Goal: Task Accomplishment & Management: Complete application form

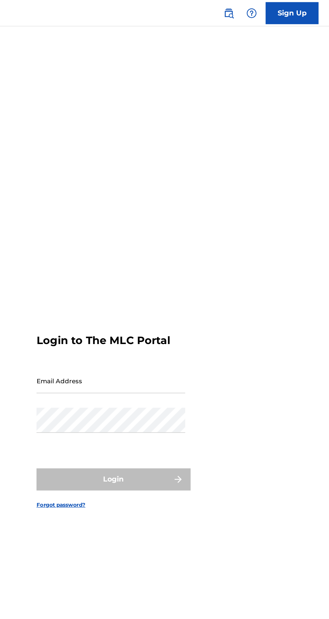
click at [188, 300] on input "Email Address" at bounding box center [162, 290] width 113 height 19
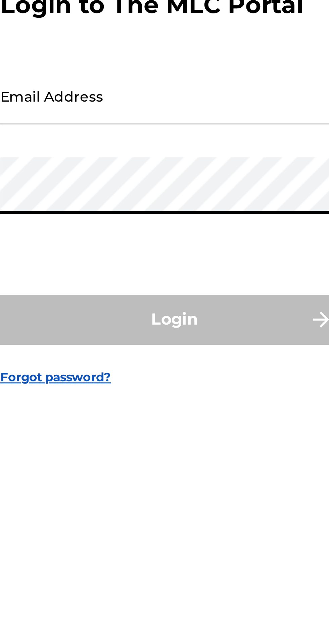
type input "[EMAIL_ADDRESS][DOMAIN_NAME]"
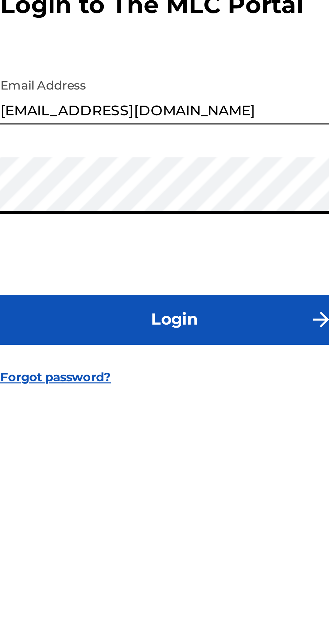
click at [191, 374] on button "Login" at bounding box center [164, 366] width 117 height 17
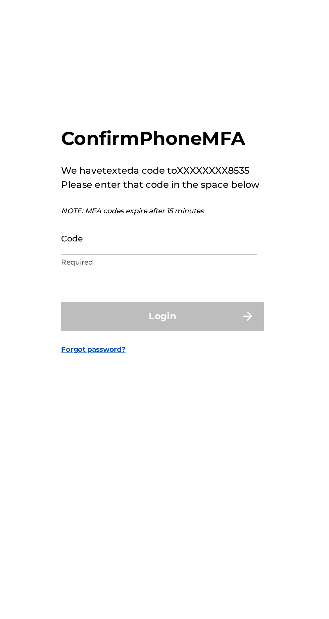
click at [186, 330] on input "Code" at bounding box center [162, 320] width 113 height 19
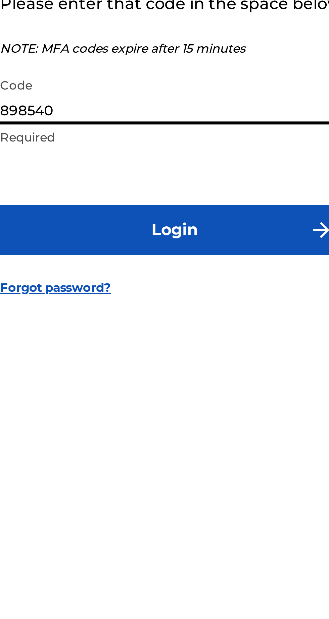
type input "898540"
click at [194, 374] on button "Login" at bounding box center [164, 365] width 117 height 17
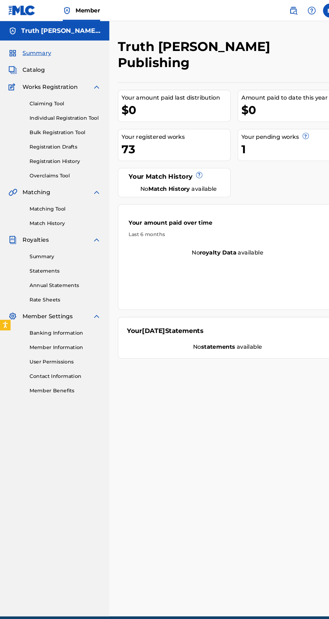
click at [84, 112] on link "Individual Registration Tool" at bounding box center [62, 112] width 68 height 7
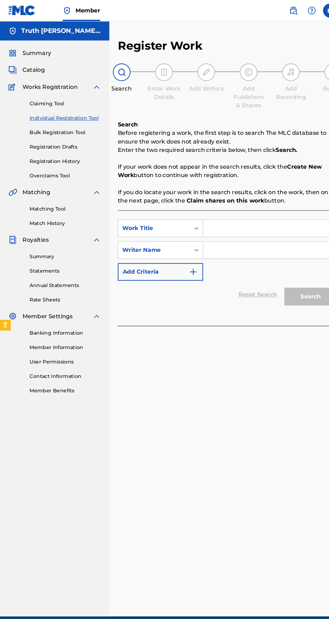
click at [261, 217] on input "Search Form" at bounding box center [256, 217] width 127 height 16
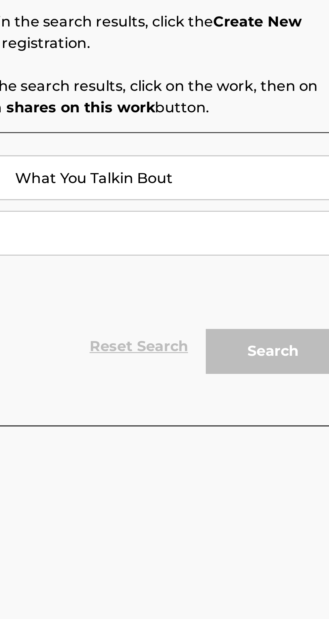
type input "What You Talkin Bout"
click at [287, 237] on input "Search Form" at bounding box center [256, 238] width 127 height 16
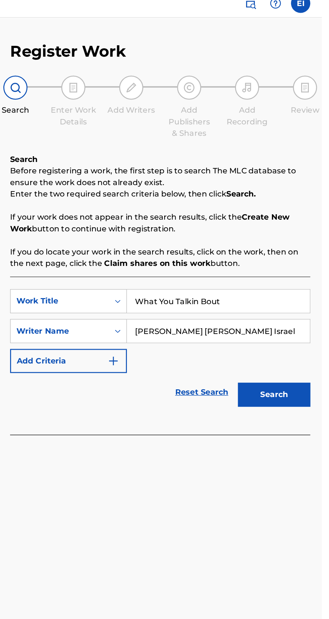
type input "[PERSON_NAME] [PERSON_NAME] Israel"
click at [301, 280] on button "Search" at bounding box center [295, 282] width 50 height 17
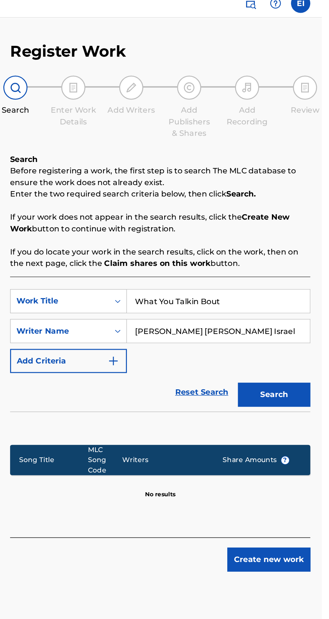
click at [300, 398] on button "Create new work" at bounding box center [292, 397] width 58 height 17
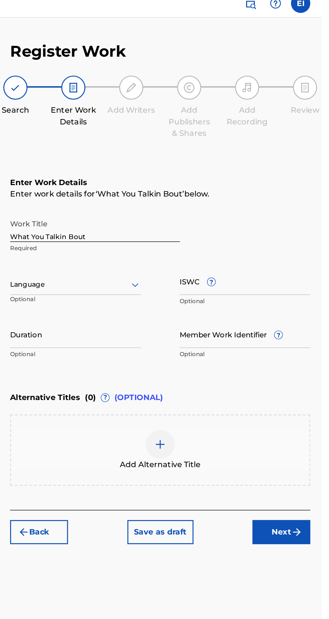
click at [306, 377] on button "Next" at bounding box center [300, 378] width 40 height 17
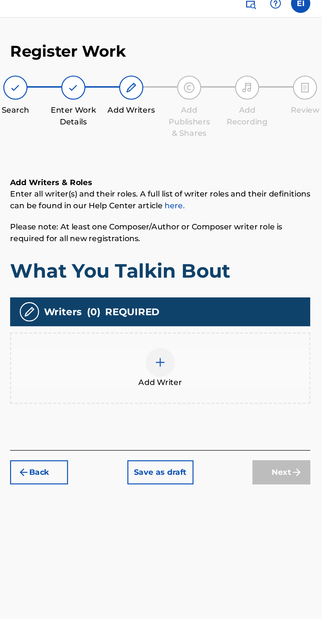
scroll to position [30, 0]
click at [216, 250] on div at bounding box center [216, 260] width 20 height 20
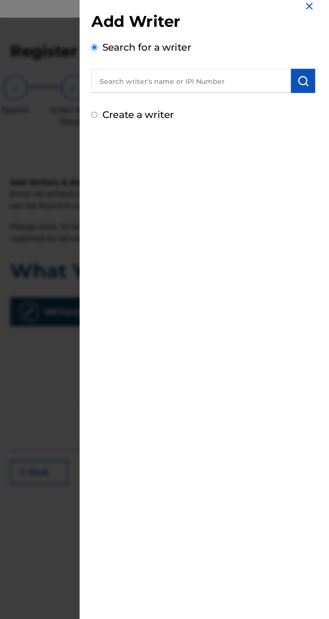
click at [287, 61] on input "text" at bounding box center [237, 64] width 139 height 17
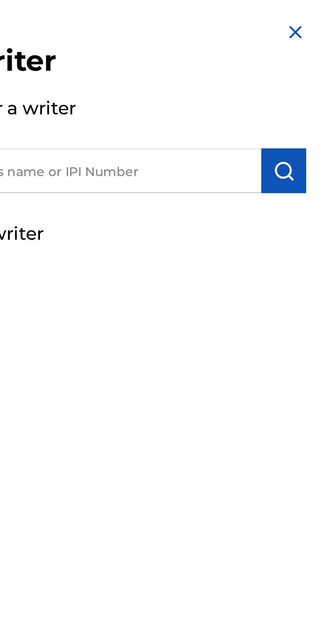
click at [318, 65] on img "submit" at bounding box center [316, 64] width 8 height 8
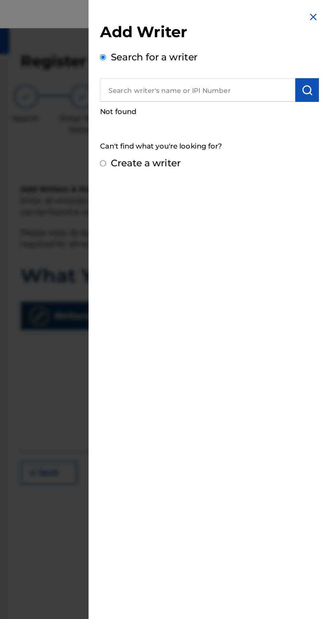
click at [268, 63] on input "text" at bounding box center [237, 64] width 139 height 17
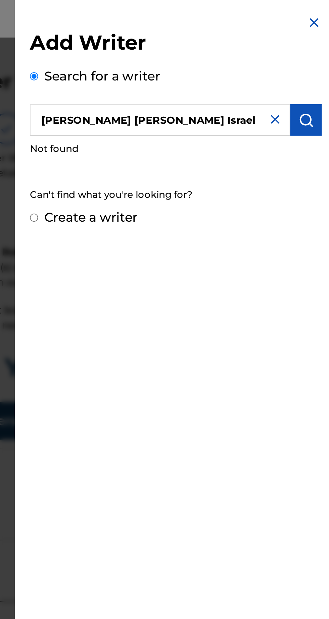
scroll to position [25, 0]
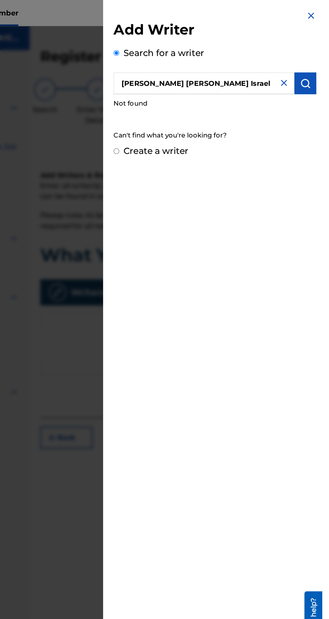
type input "[PERSON_NAME] [PERSON_NAME] Israel"
click at [314, 63] on img "submit" at bounding box center [316, 64] width 8 height 8
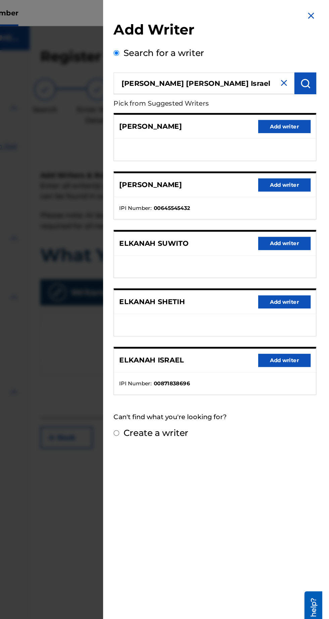
click at [305, 277] on button "Add writer" at bounding box center [299, 277] width 40 height 10
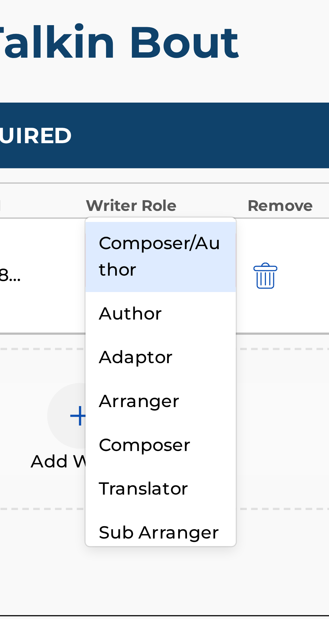
click at [255, 265] on div "Composer/Author" at bounding box center [241, 261] width 46 height 21
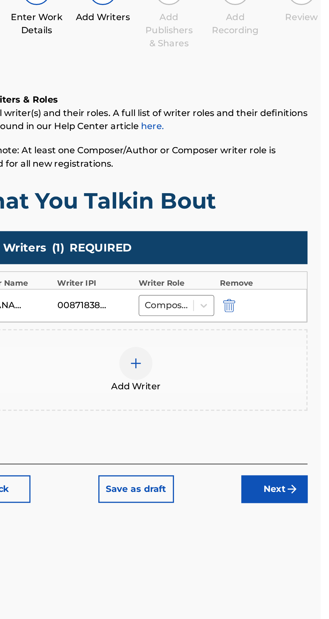
click at [306, 363] on button "Next" at bounding box center [300, 371] width 40 height 17
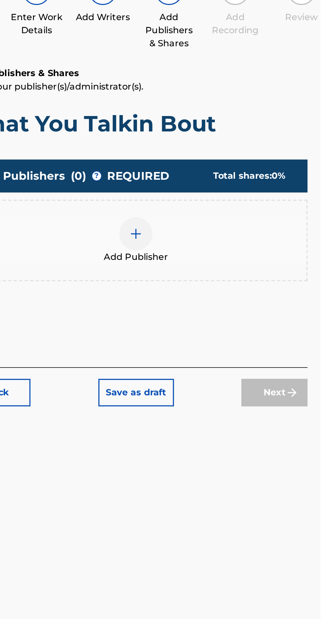
click at [218, 212] on img at bounding box center [216, 216] width 8 height 8
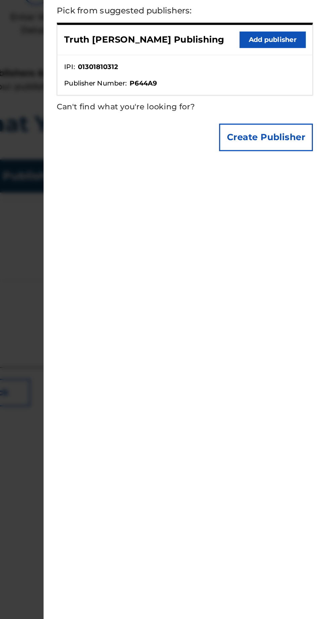
scroll to position [30, 0]
click at [306, 103] on button "Add publisher" at bounding box center [299, 98] width 40 height 10
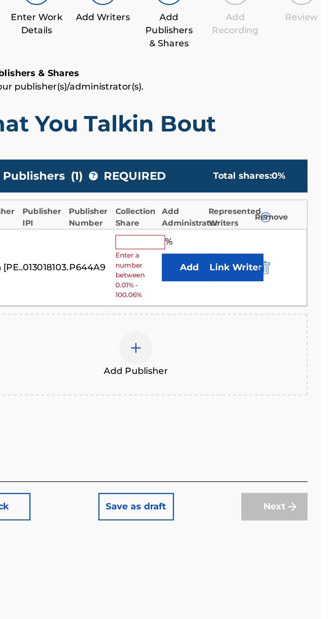
click at [212, 217] on input "text" at bounding box center [219, 221] width 30 height 9
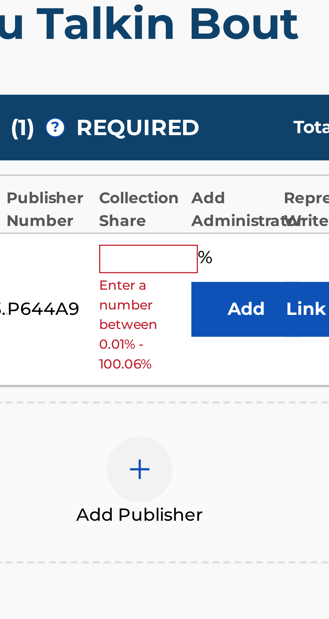
type input "100"
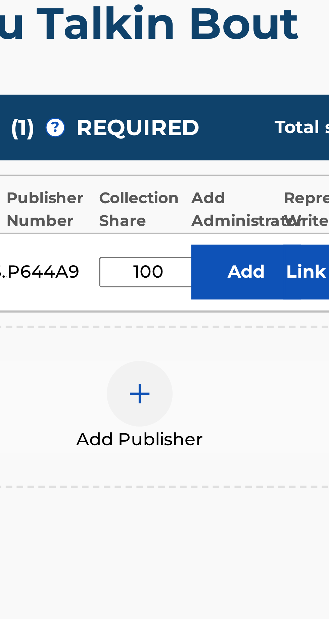
click at [269, 217] on button "Link Writer" at bounding box center [277, 225] width 34 height 17
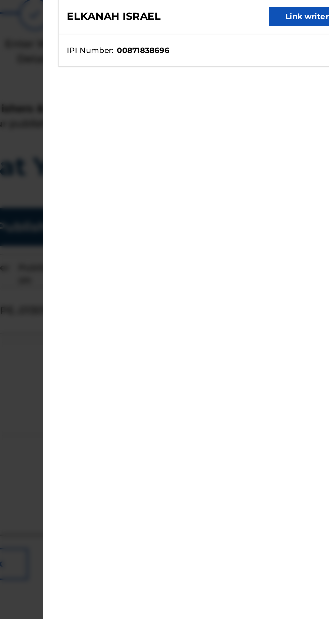
scroll to position [30, 0]
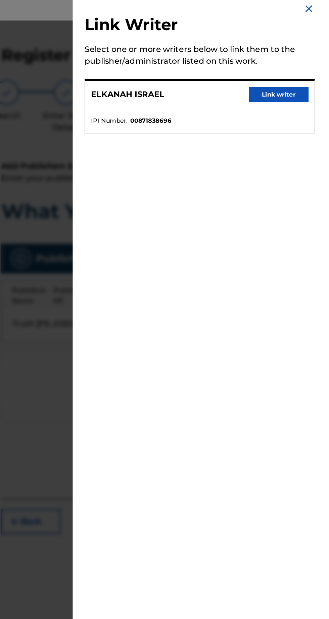
click at [313, 75] on button "Link writer" at bounding box center [299, 70] width 40 height 10
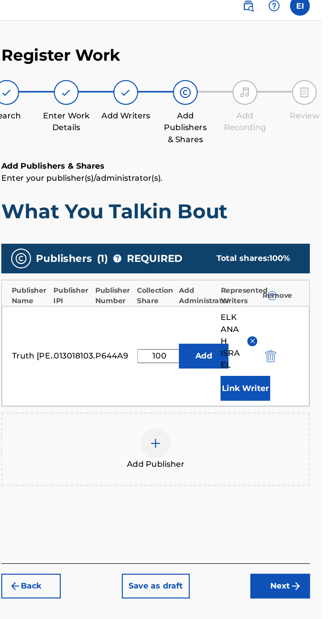
click at [309, 399] on img "submit" at bounding box center [311, 403] width 8 height 8
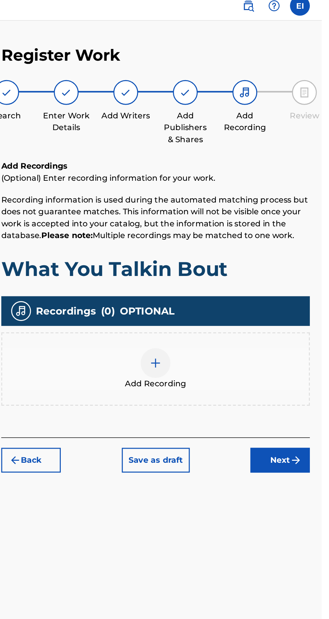
click at [219, 248] on img at bounding box center [216, 252] width 8 height 8
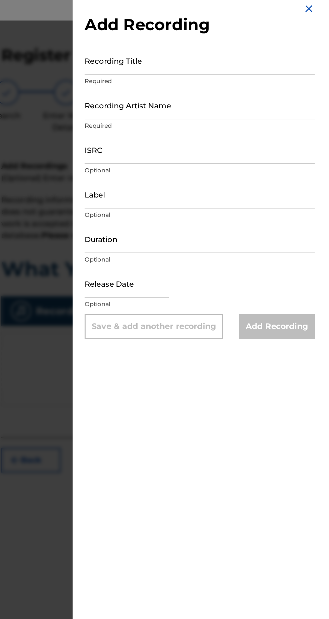
click at [268, 51] on input "Recording Title" at bounding box center [246, 47] width 156 height 19
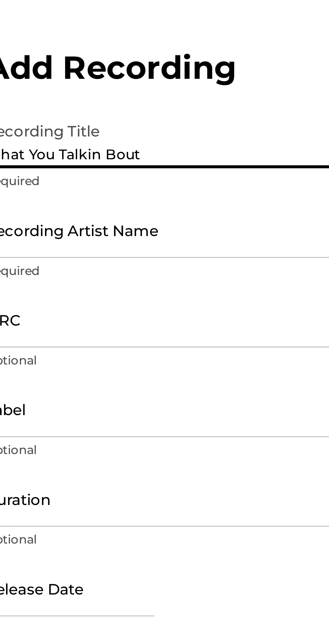
type input "What You Talkin Bout"
click at [257, 82] on input "Recording Artist Name" at bounding box center [246, 77] width 156 height 19
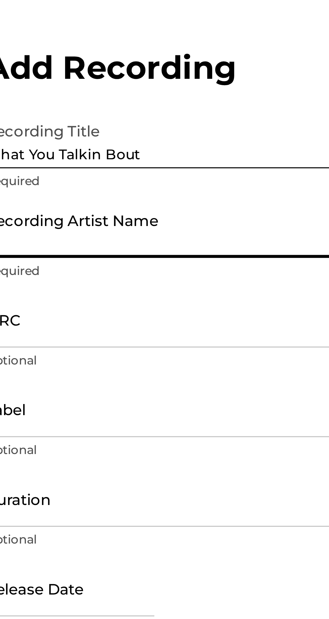
type input "[PERSON_NAME] [PERSON_NAME] Israel"
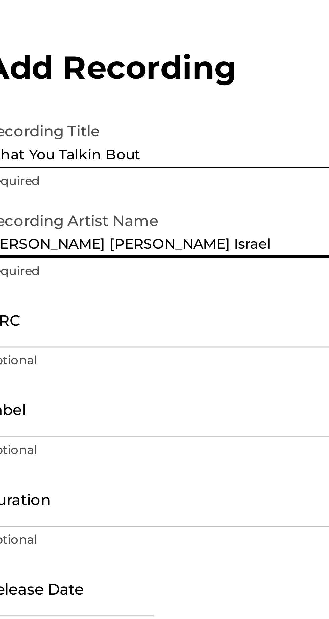
click at [254, 112] on input "ISRC" at bounding box center [246, 107] width 156 height 19
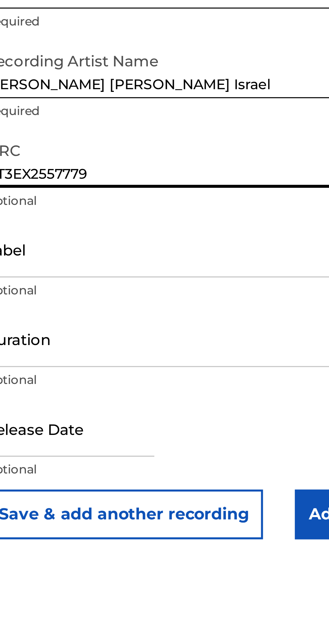
type input "QT3EX2557779"
click at [254, 143] on input "Label" at bounding box center [246, 137] width 156 height 19
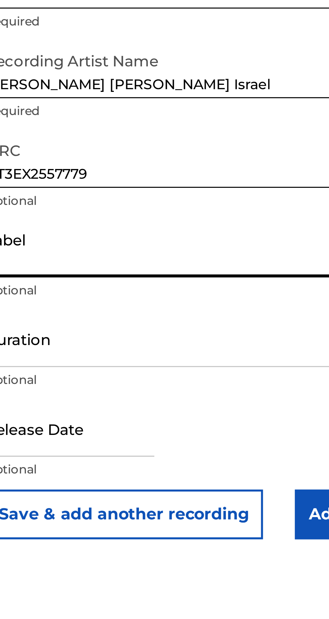
type input "Truth [PERSON_NAME] Records"
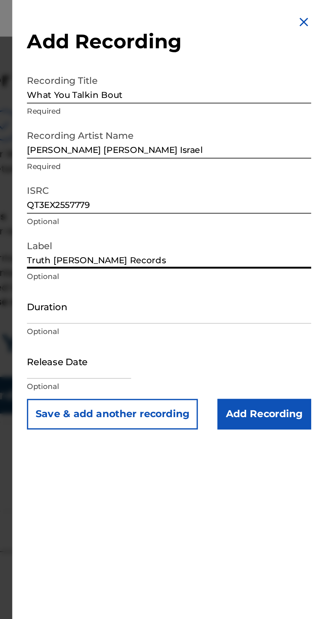
click at [309, 232] on input "Add Recording" at bounding box center [298, 227] width 51 height 17
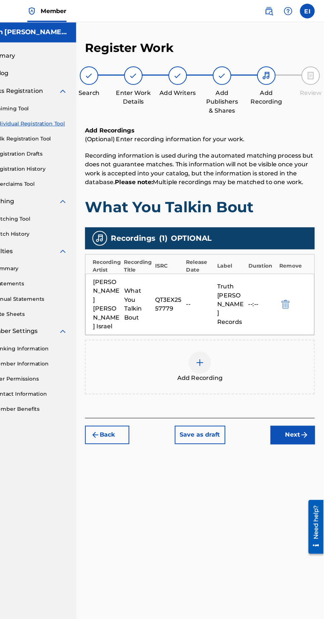
click at [304, 387] on button "Next" at bounding box center [300, 395] width 40 height 17
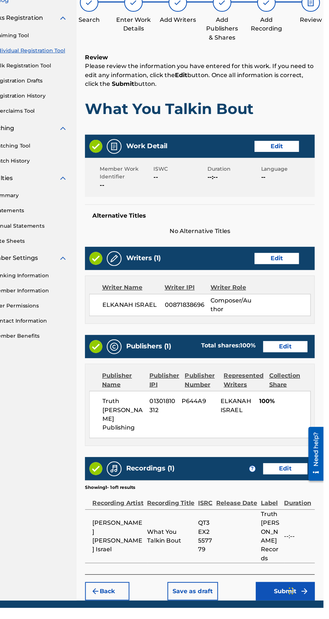
scroll to position [0, 0]
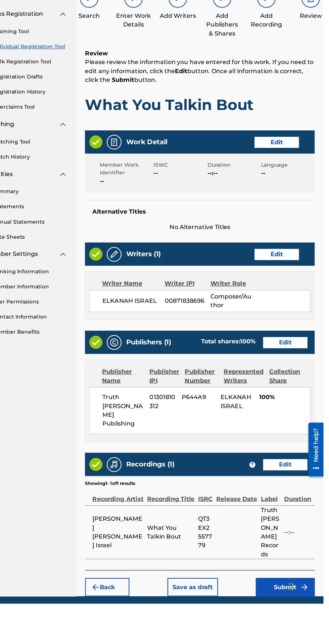
click at [303, 596] on button "Submit" at bounding box center [294, 604] width 54 height 17
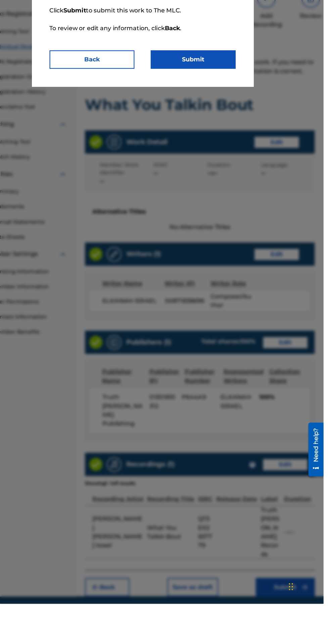
click at [230, 123] on button "Submit" at bounding box center [210, 124] width 77 height 17
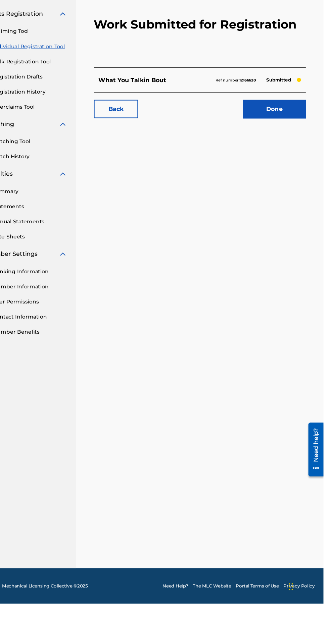
click at [296, 171] on link "Done" at bounding box center [284, 169] width 57 height 17
